Goal: Transaction & Acquisition: Purchase product/service

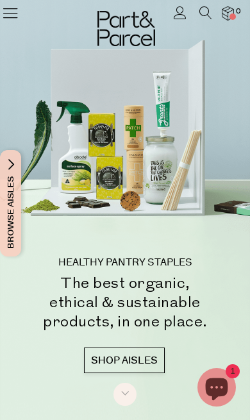
click at [16, 15] on icon at bounding box center [10, 13] width 18 height 18
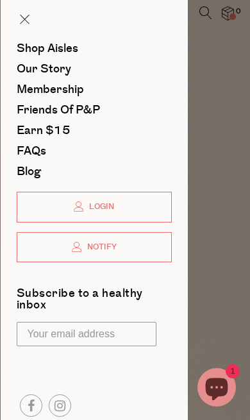
click at [69, 48] on span "Shop Aisles" at bounding box center [47, 48] width 62 height 17
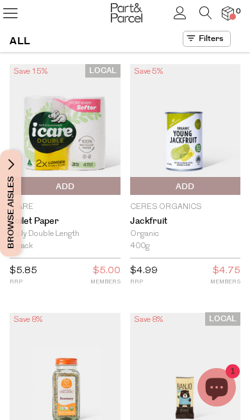
click at [208, 13] on icon at bounding box center [205, 12] width 13 height 13
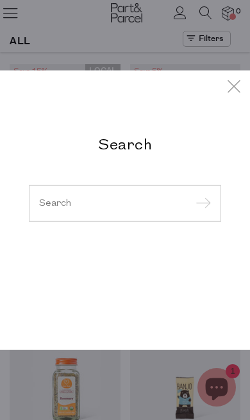
click at [88, 199] on input "search" at bounding box center [125, 203] width 172 height 10
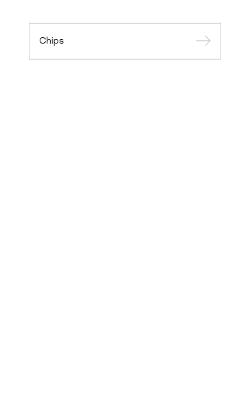
type input "Chips"
click at [201, 115] on input "submit" at bounding box center [201, 124] width 19 height 19
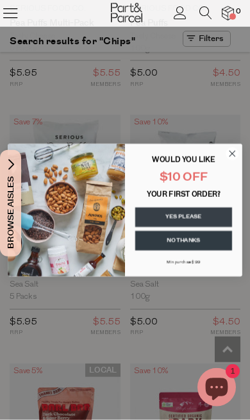
scroll to position [2702, 0]
click at [222, 169] on div "WOULD YOU LIKE" at bounding box center [183, 160] width 101 height 17
click at [229, 160] on circle "Close dialog" at bounding box center [232, 153] width 13 height 13
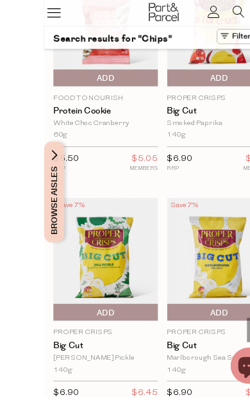
scroll to position [5103, 0]
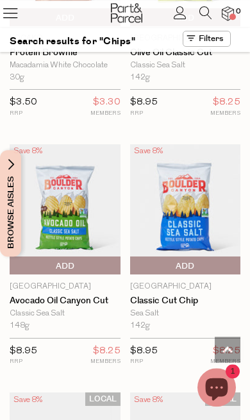
scroll to position [9160, 0]
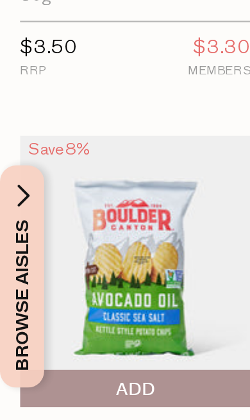
click at [69, 136] on img at bounding box center [65, 201] width 111 height 130
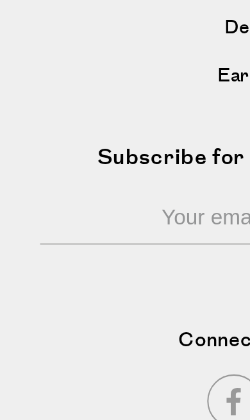
scroll to position [6342, 0]
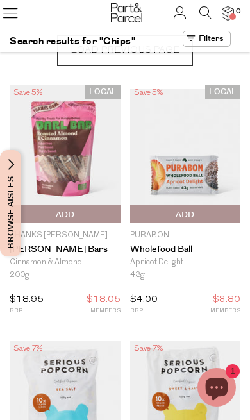
click at [162, 62] on span "Load Previous Page" at bounding box center [125, 50] width 136 height 31
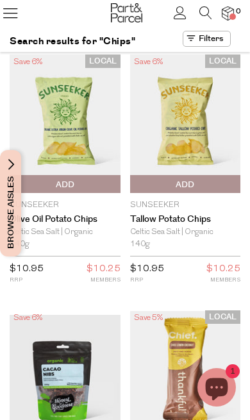
click at [201, 123] on img at bounding box center [185, 123] width 111 height 138
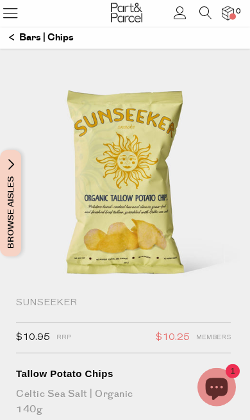
scroll to position [8, 0]
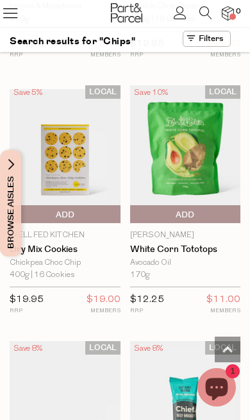
scroll to position [994, 0]
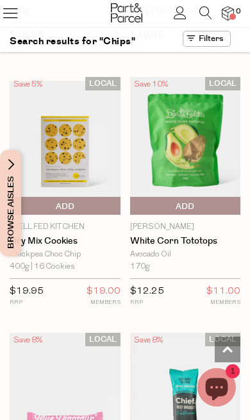
click at [203, 129] on img at bounding box center [185, 146] width 111 height 138
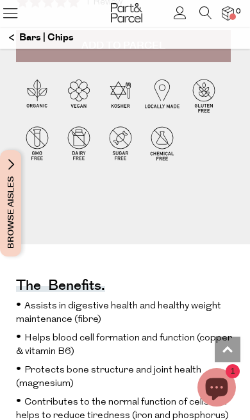
scroll to position [548, 0]
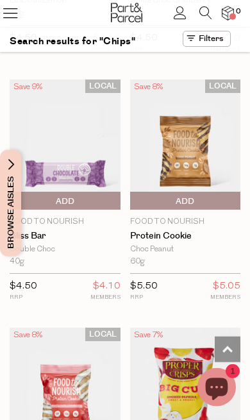
scroll to position [4740, 0]
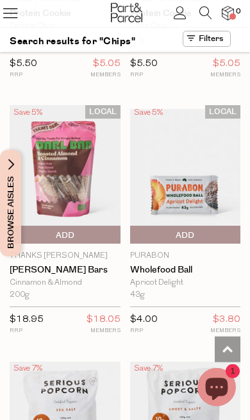
scroll to position [6188, 0]
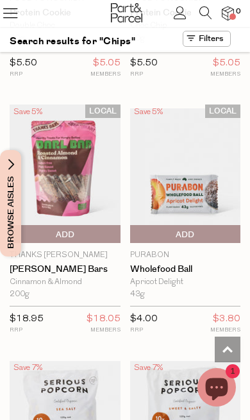
click at [202, 13] on icon at bounding box center [205, 12] width 13 height 13
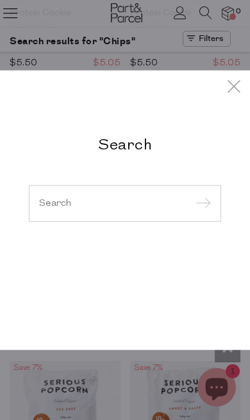
click at [101, 206] on input "search" at bounding box center [125, 203] width 172 height 10
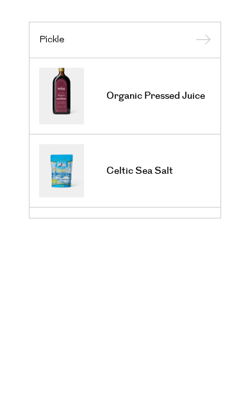
type input "Pickle"
click at [201, 114] on input "submit" at bounding box center [201, 123] width 19 height 19
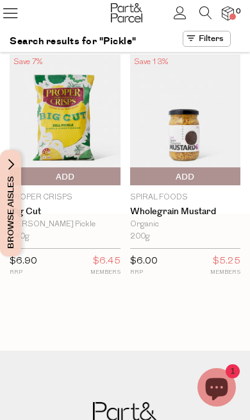
click at [78, 129] on img at bounding box center [65, 119] width 111 height 130
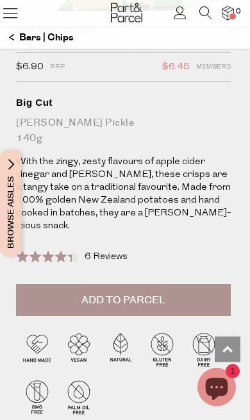
scroll to position [314, 0]
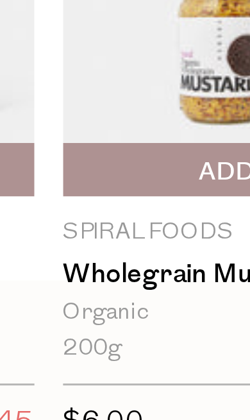
click at [130, 206] on link "Wholegrain Mustard" at bounding box center [185, 211] width 111 height 11
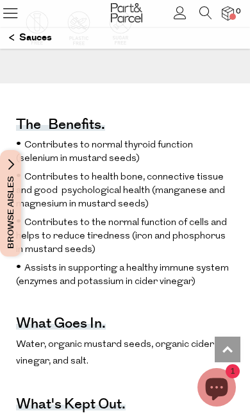
scroll to position [660, 0]
